Goal: Transaction & Acquisition: Purchase product/service

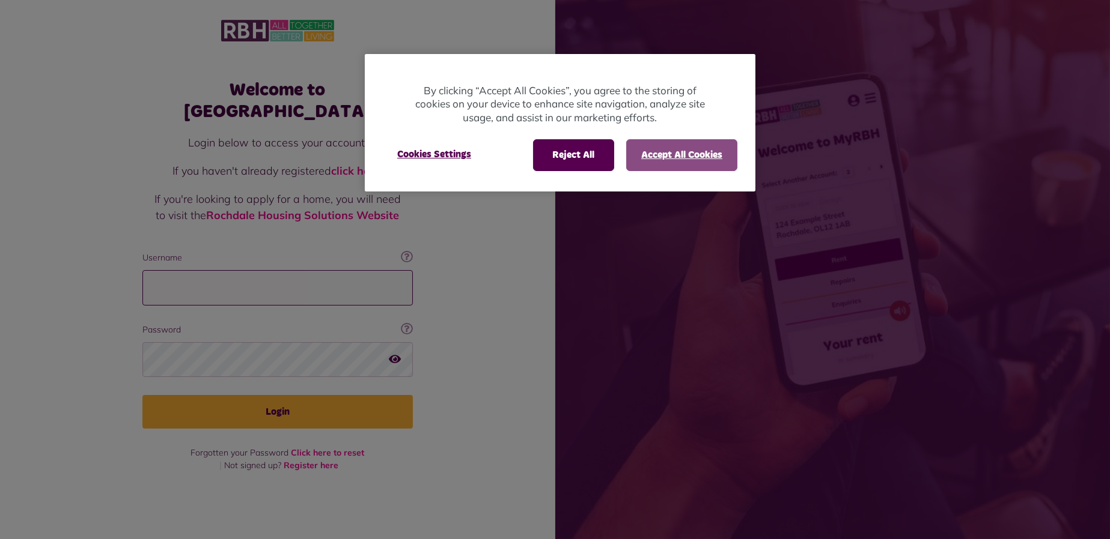
type input "**********"
click at [657, 153] on button "Accept All Cookies" at bounding box center [681, 154] width 111 height 31
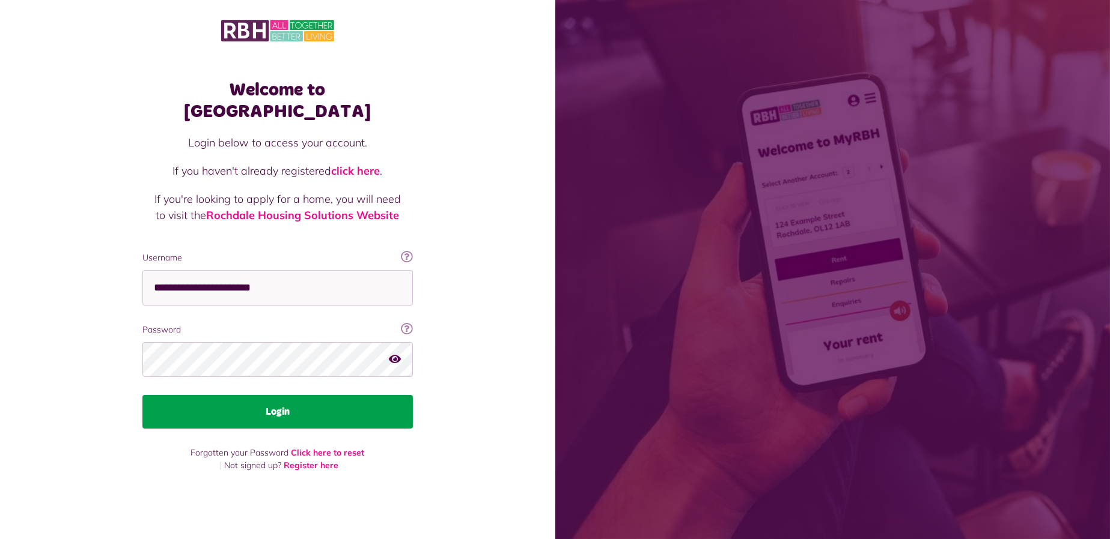
click at [316, 396] on button "Login" at bounding box center [277, 412] width 270 height 34
click at [352, 399] on button "Login" at bounding box center [277, 412] width 270 height 34
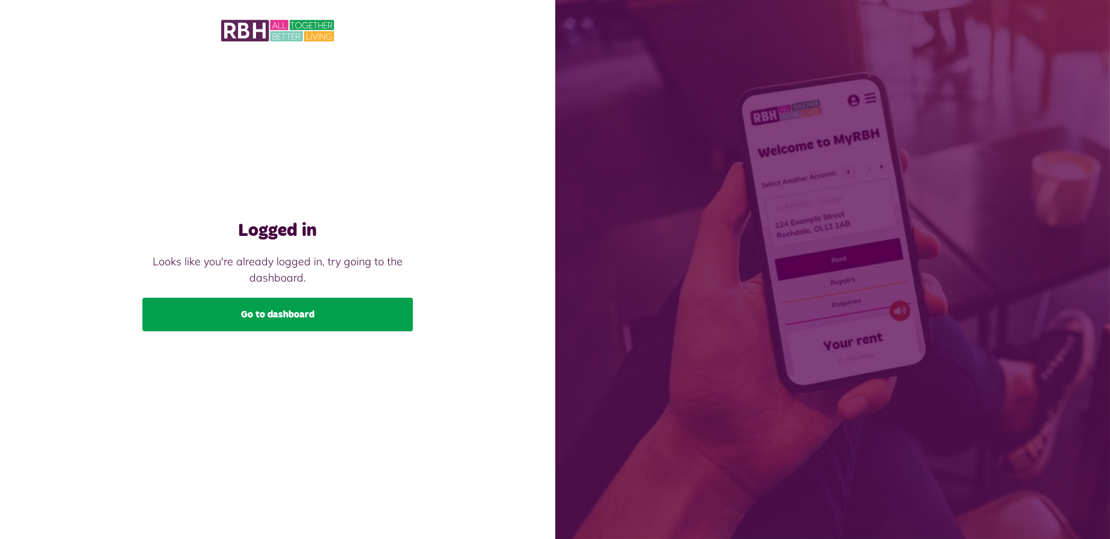
click at [316, 309] on link "Go to dashboard" at bounding box center [277, 315] width 270 height 34
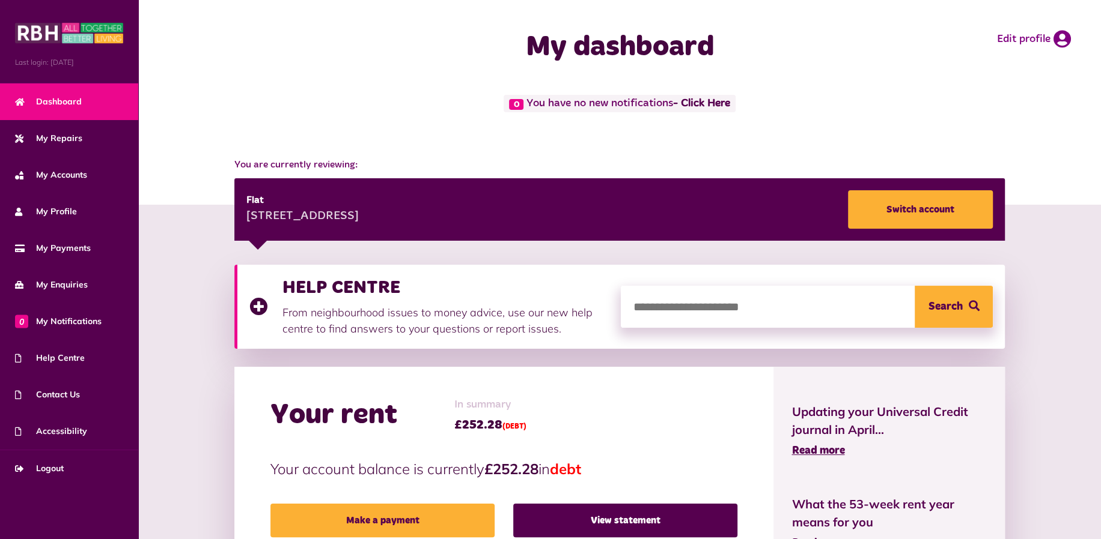
scroll to position [200, 0]
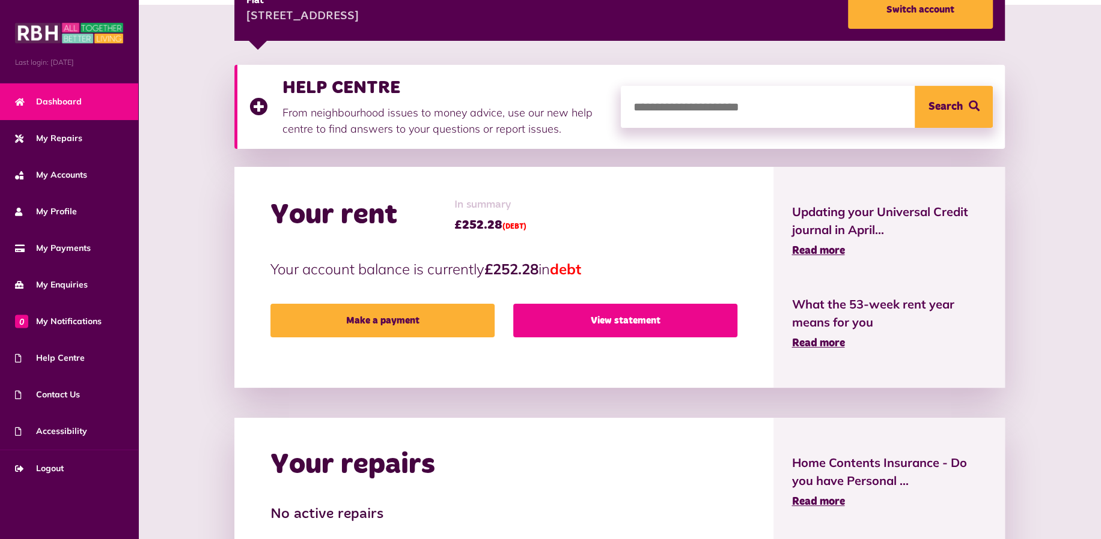
click at [685, 318] on link "View statement" at bounding box center [625, 321] width 224 height 34
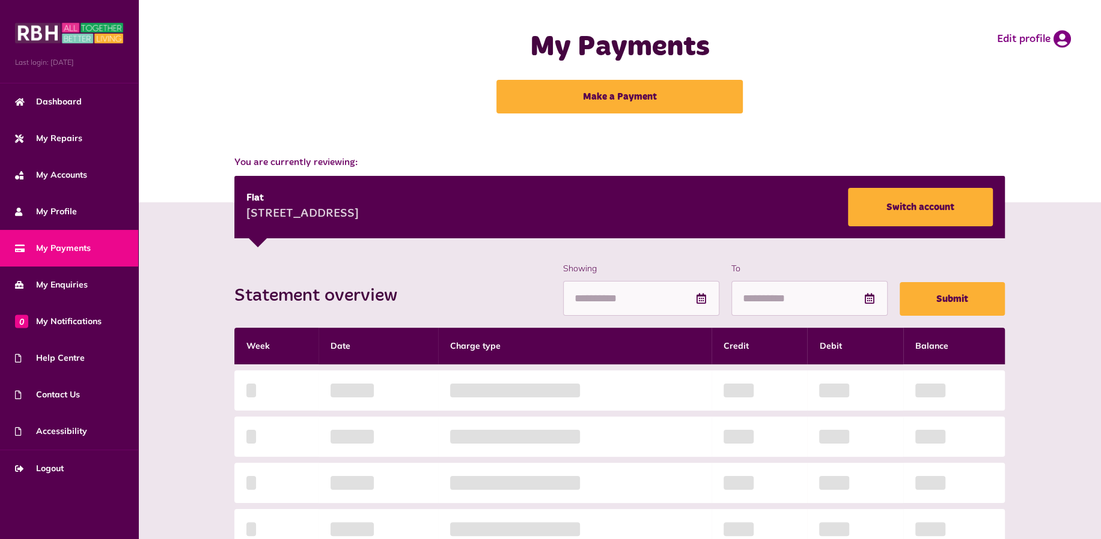
scroll to position [200, 0]
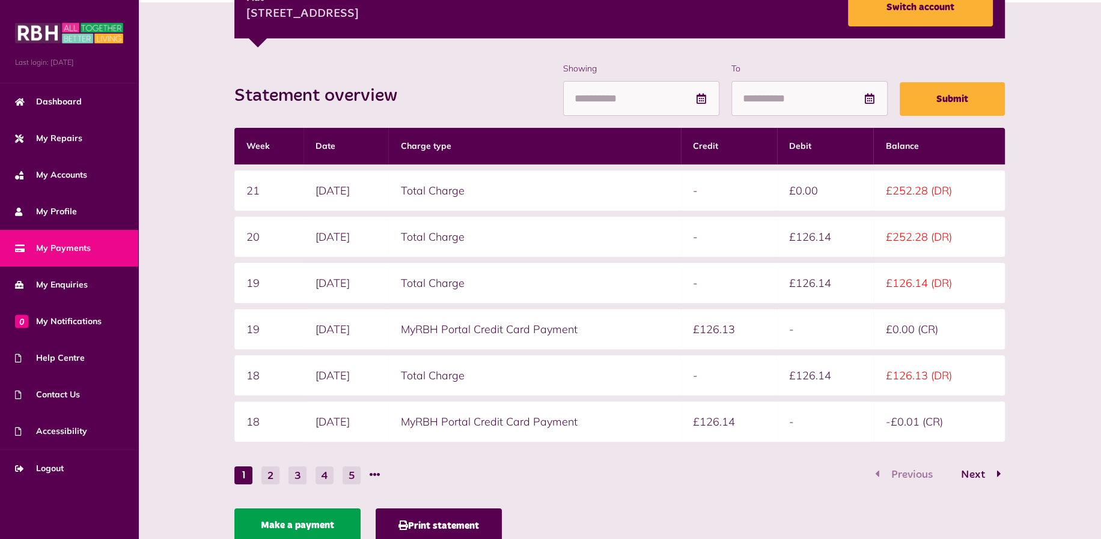
click at [320, 521] on link "Make a payment" at bounding box center [297, 526] width 126 height 34
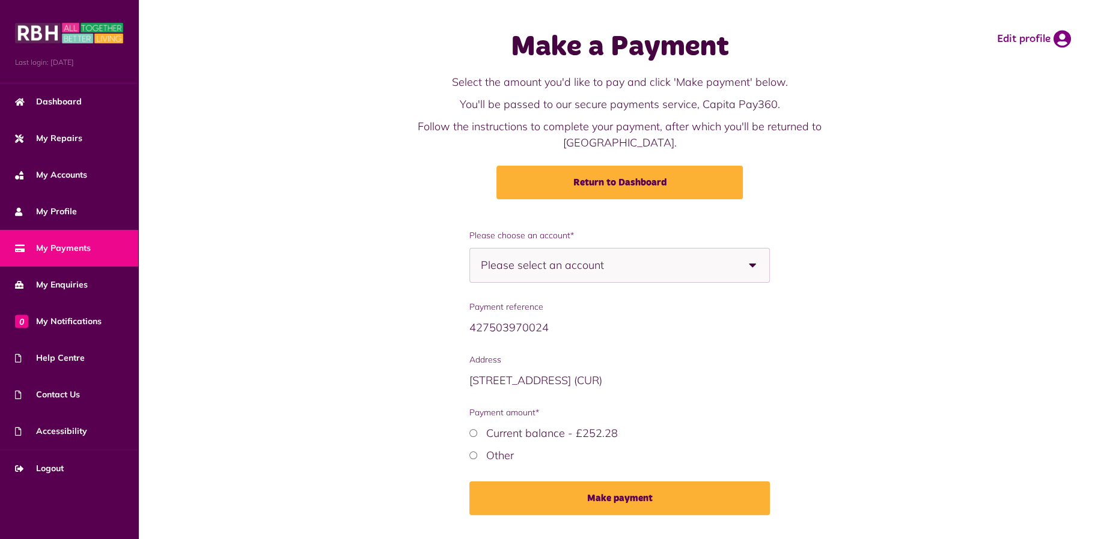
click at [658, 260] on div "Please select an account" at bounding box center [619, 265] width 301 height 35
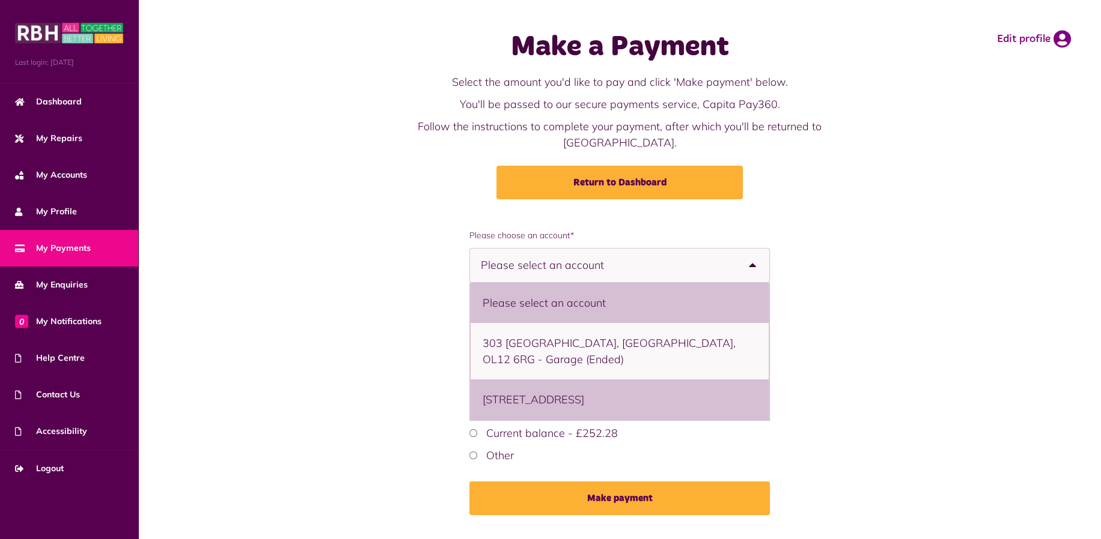
click at [575, 383] on li "397 Thetford, Lower Falinge, Rochdale, OL12 6RB - Flat" at bounding box center [619, 400] width 299 height 40
select select "**********"
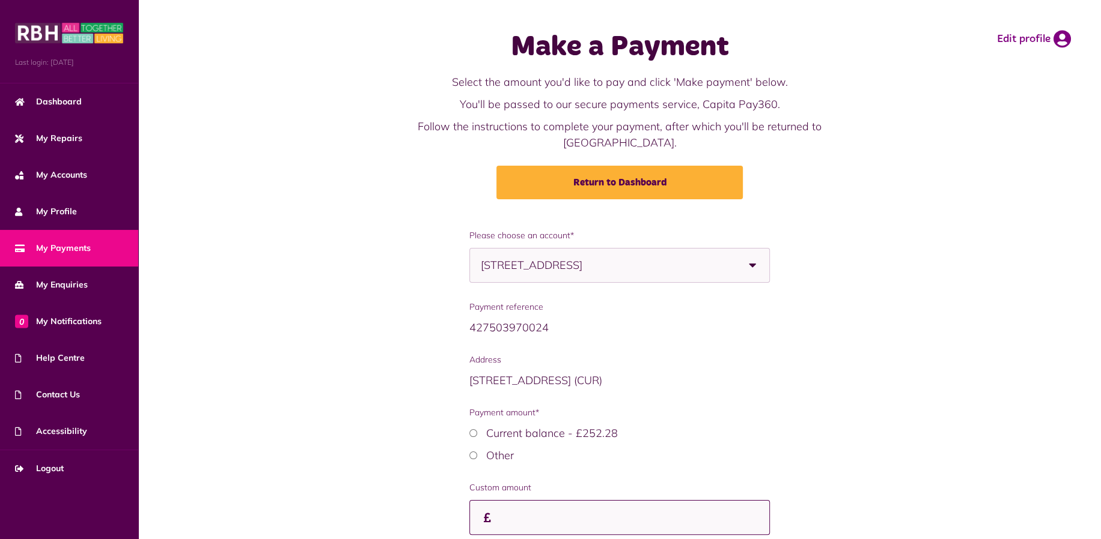
click at [0, 0] on input "Payment amount*" at bounding box center [0, 0] width 0 height 0
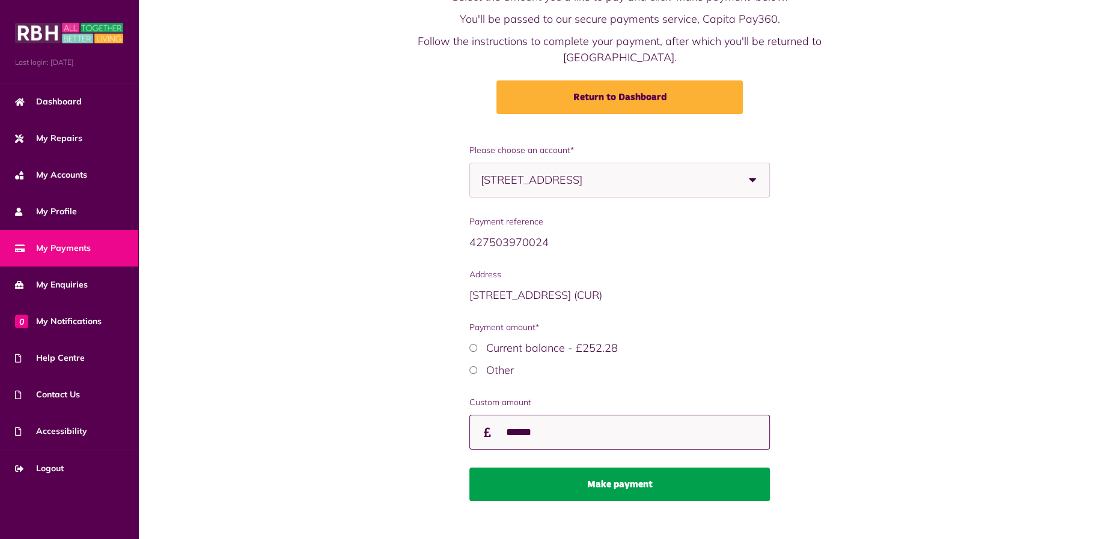
type input "******"
click at [621, 470] on button "Make payment" at bounding box center [619, 485] width 301 height 34
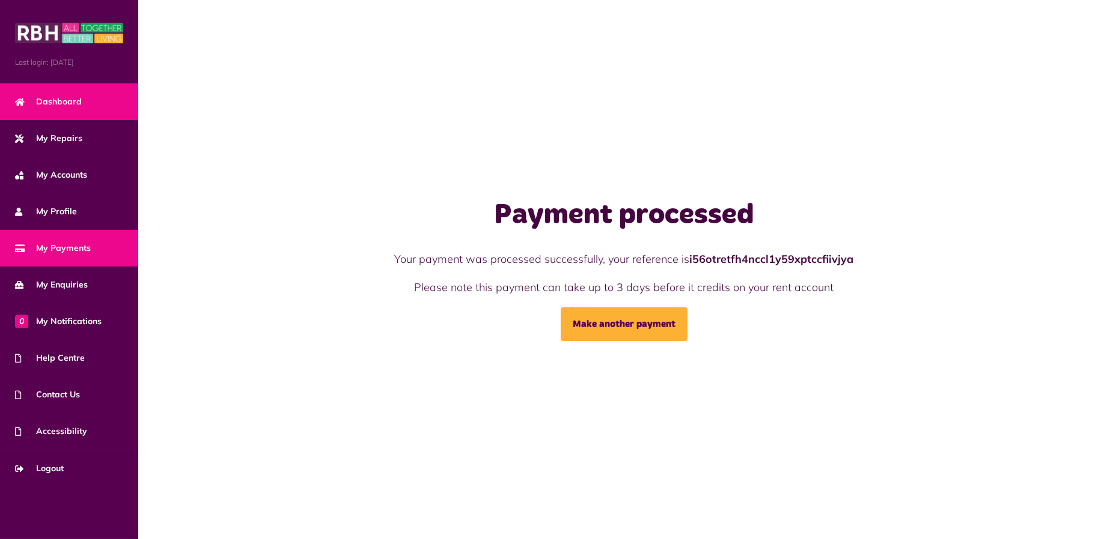
click at [50, 97] on span "Dashboard" at bounding box center [48, 102] width 67 height 13
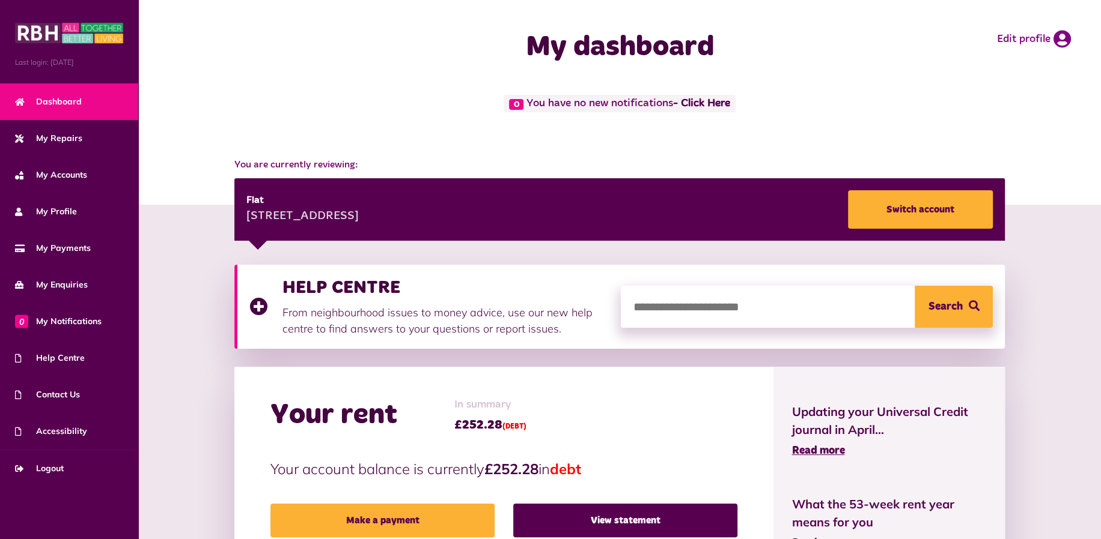
scroll to position [200, 0]
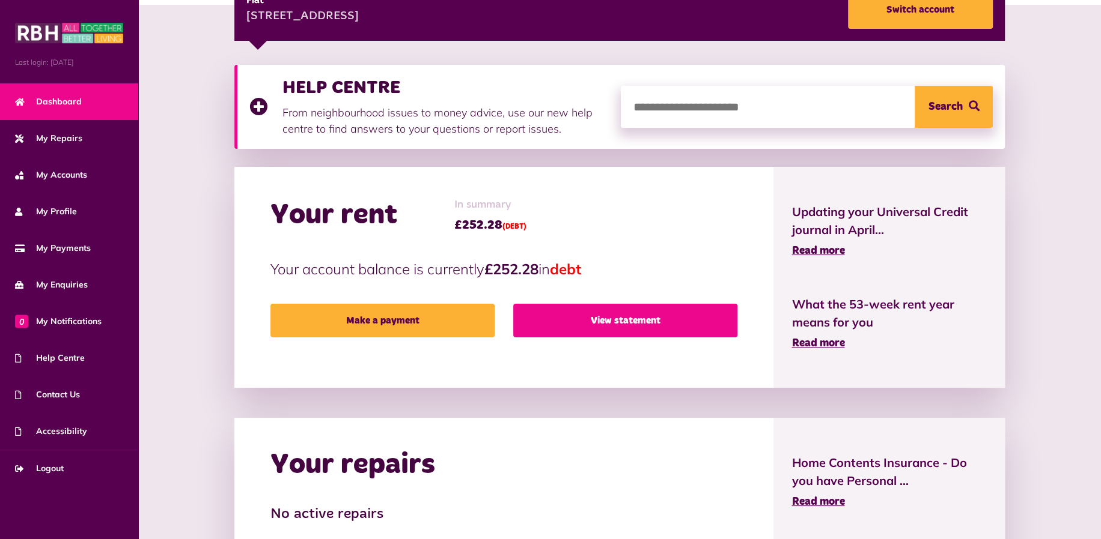
click at [567, 311] on link "View statement" at bounding box center [625, 321] width 224 height 34
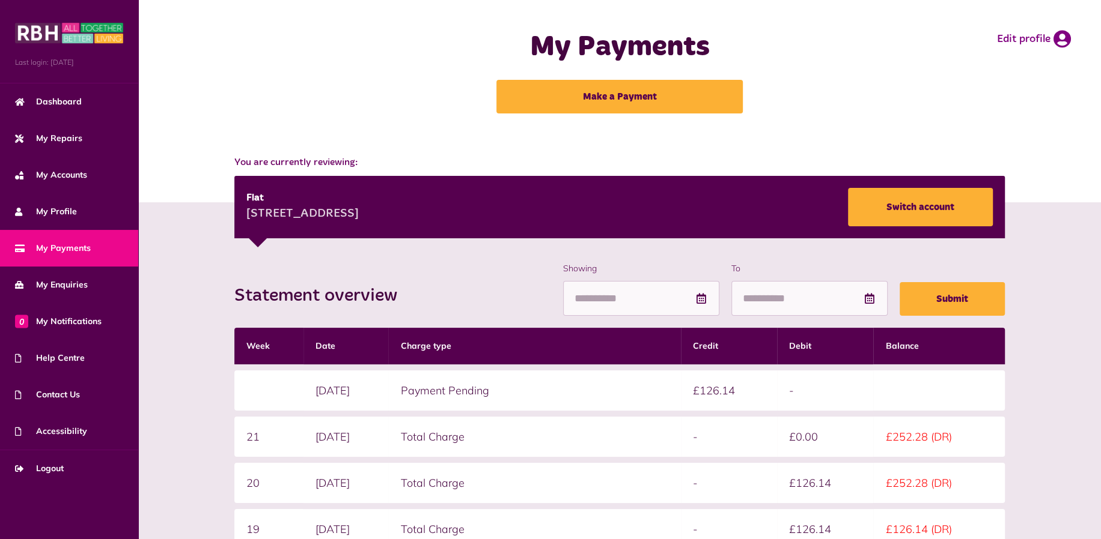
scroll to position [200, 0]
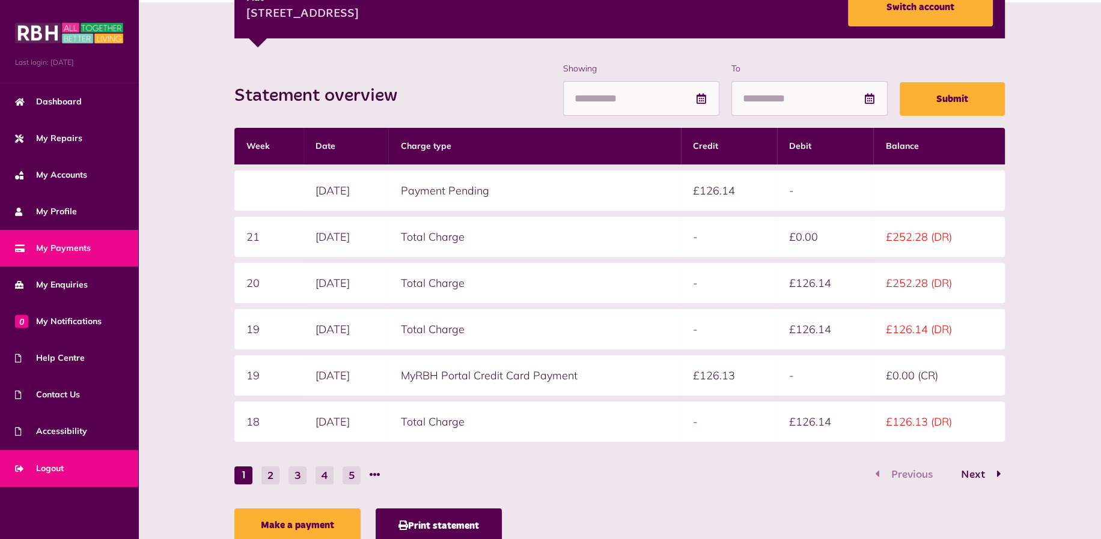
click at [48, 464] on span "Logout" at bounding box center [39, 469] width 49 height 13
